Goal: Check status: Check status

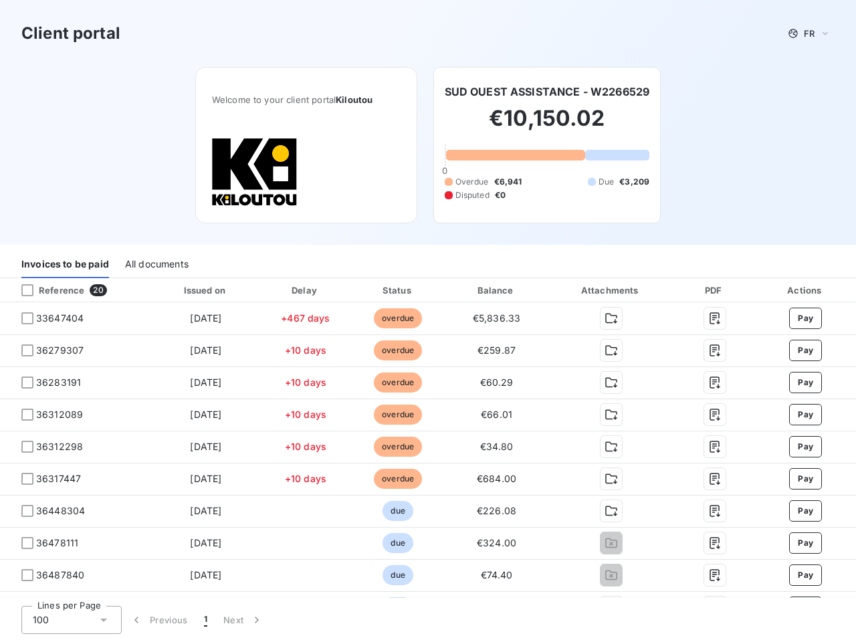
click at [804, 33] on span "FR" at bounding box center [809, 33] width 11 height 11
click at [543, 92] on h6 "SUD OUEST ASSISTANCE - W2266529" at bounding box center [547, 92] width 205 height 16
click at [65, 264] on div "Invoices to be paid" at bounding box center [65, 264] width 88 height 28
click at [156, 264] on div "All documents" at bounding box center [157, 264] width 64 height 28
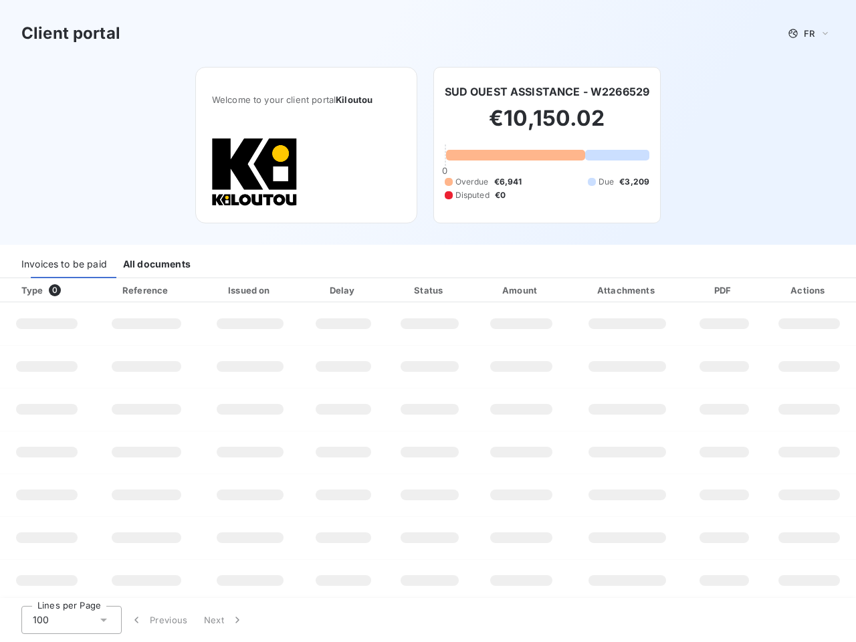
click at [74, 290] on div at bounding box center [80, 290] width 13 height 13
click at [27, 290] on div "Type 0" at bounding box center [52, 290] width 78 height 13
click at [203, 290] on div "Issued on" at bounding box center [250, 290] width 96 height 13
click at [304, 290] on div "Delay" at bounding box center [343, 290] width 79 height 13
click at [393, 290] on div "Status" at bounding box center [430, 290] width 83 height 13
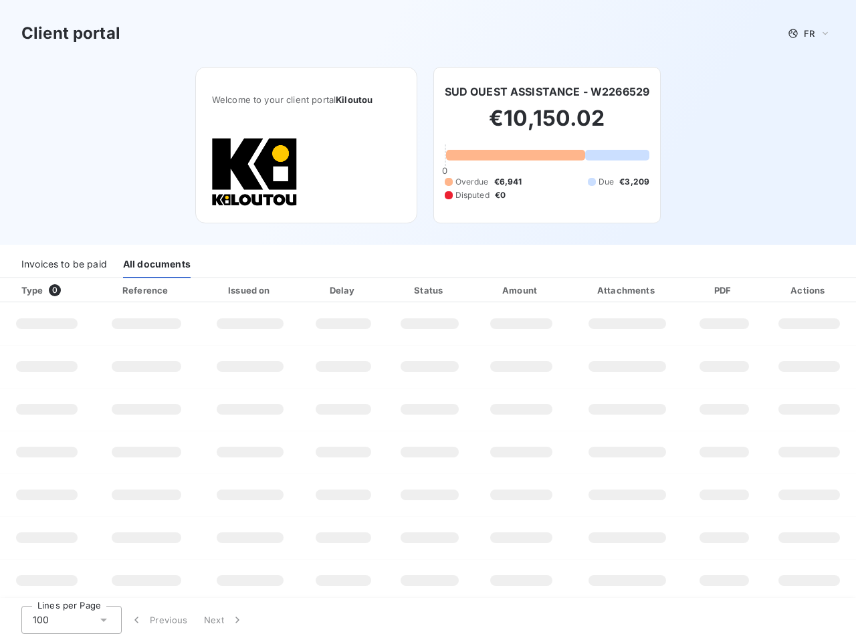
click at [490, 290] on div "Amount" at bounding box center [521, 290] width 89 height 13
